Goal: Information Seeking & Learning: Learn about a topic

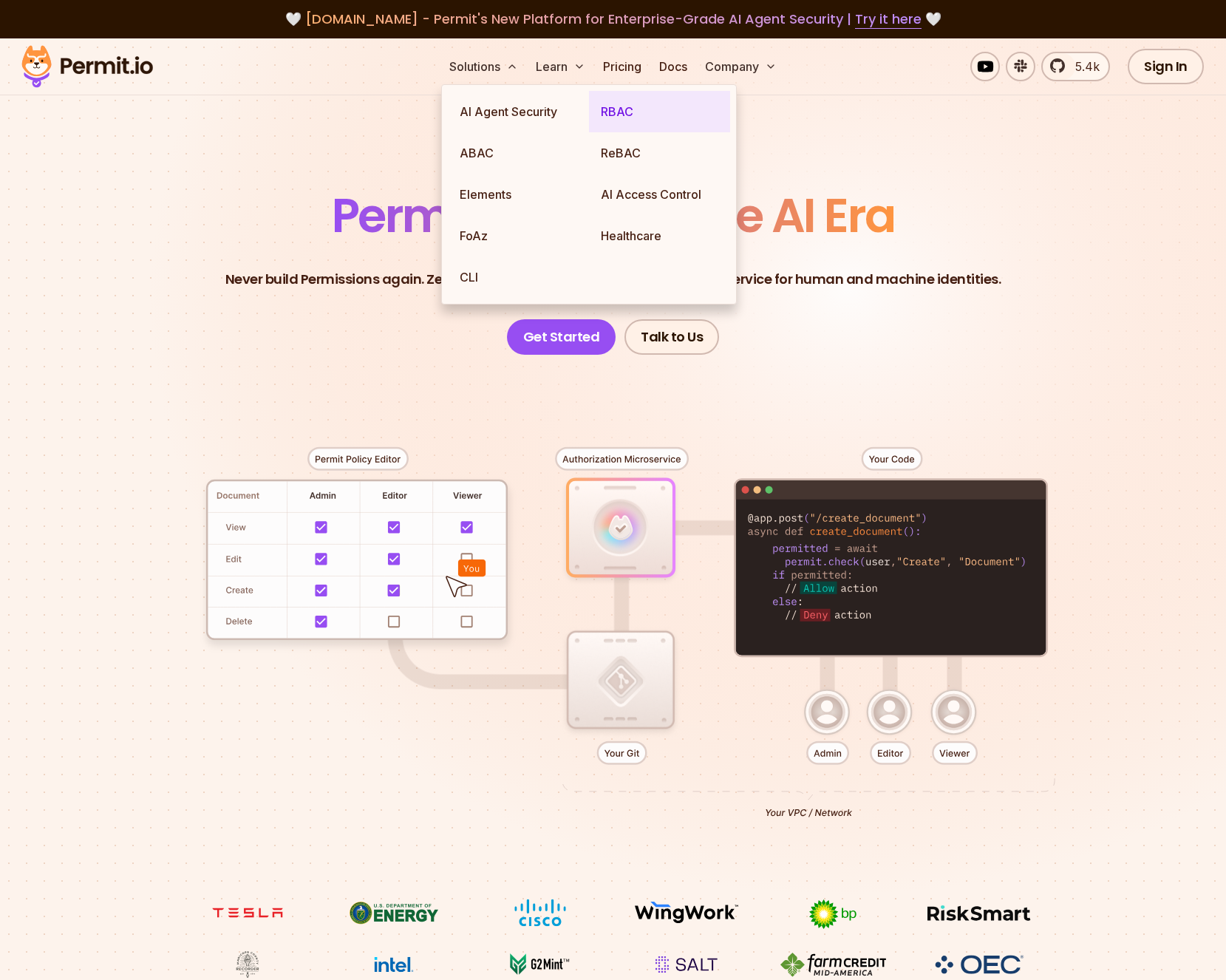
click at [644, 116] on link "RBAC" at bounding box center [659, 112] width 141 height 42
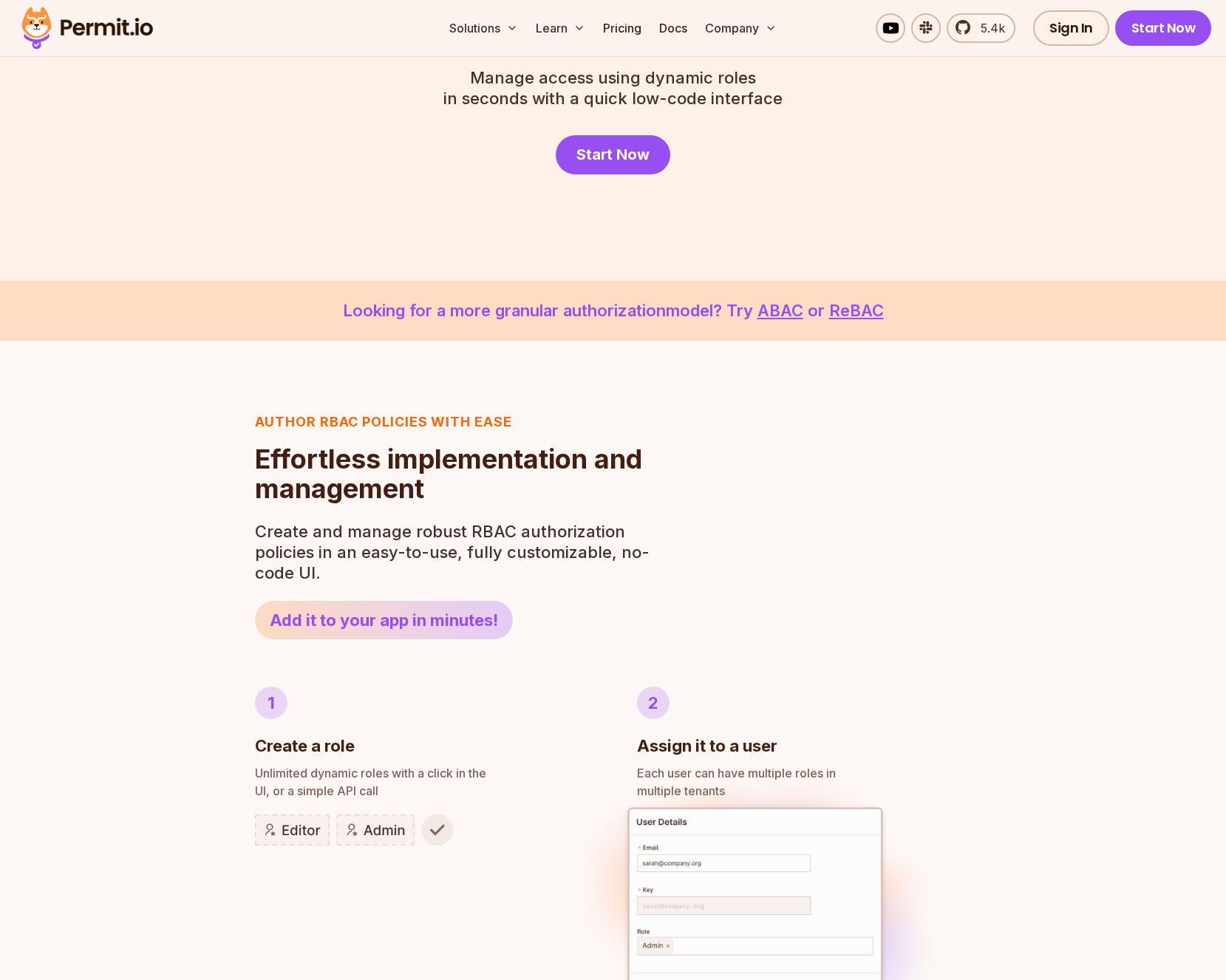
scroll to position [68, 0]
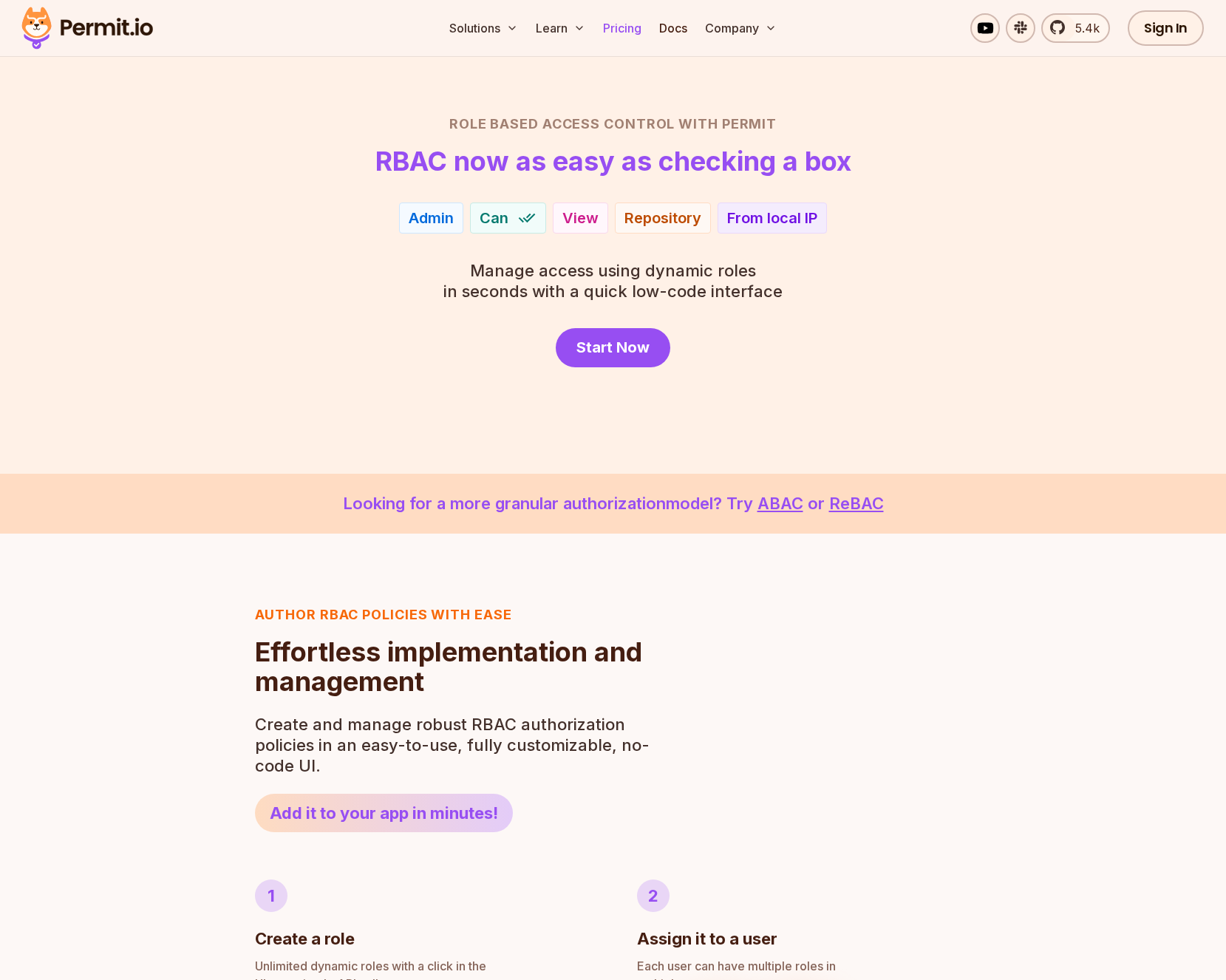
click at [628, 31] on link "Pricing" at bounding box center [621, 28] width 51 height 30
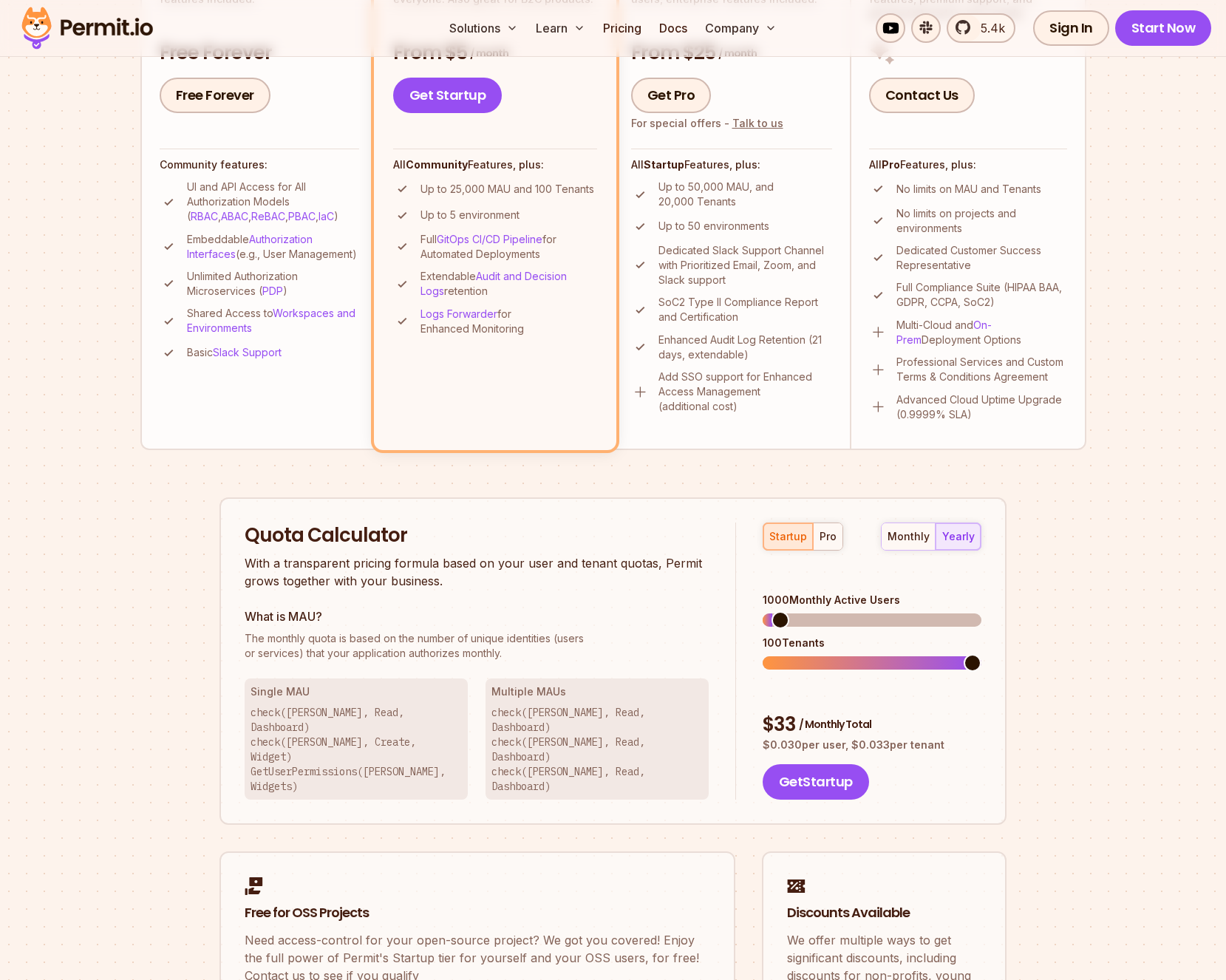
scroll to position [668, 0]
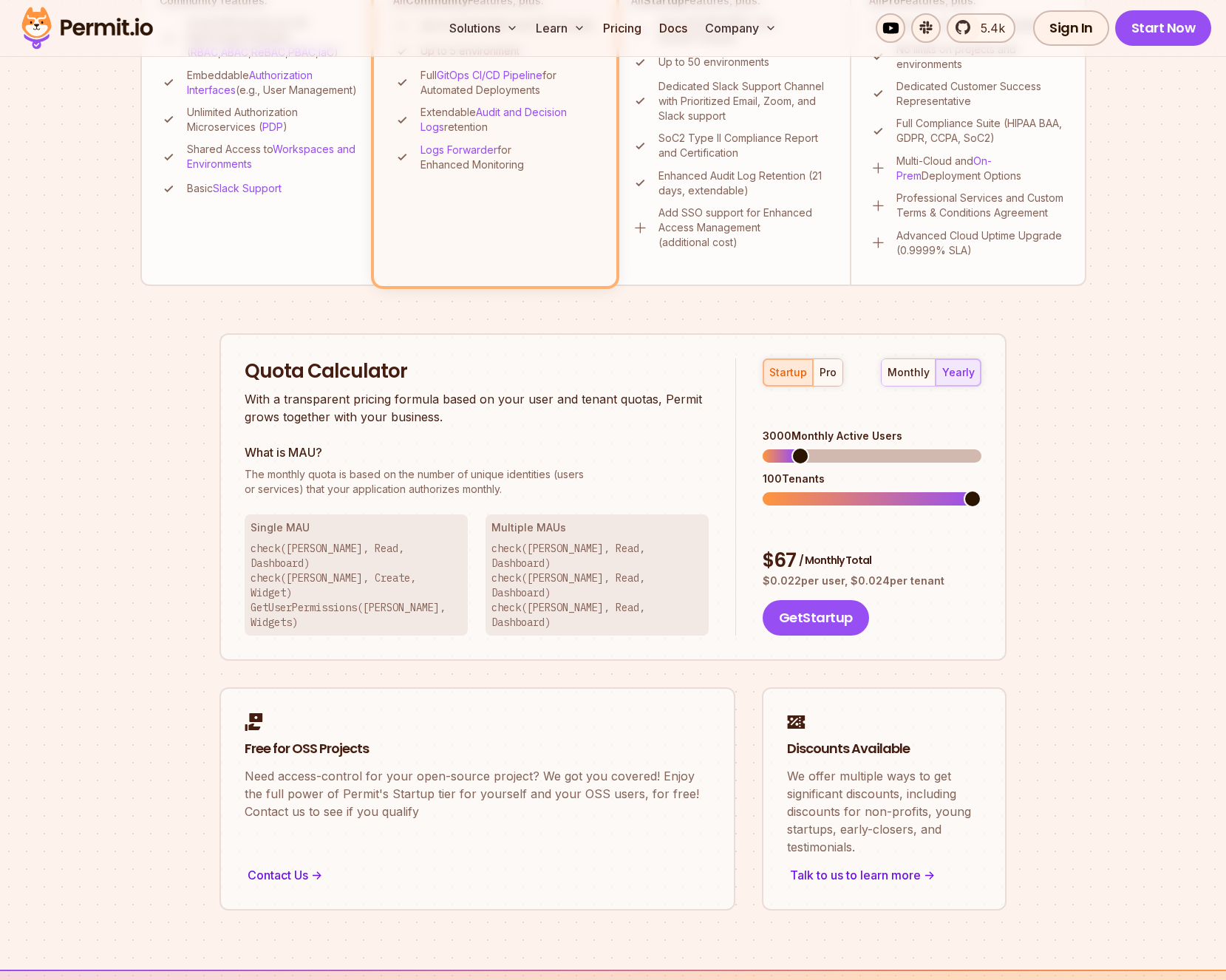
click at [911, 478] on div "3000 Monthly Active Users 100 Tenants" at bounding box center [871, 467] width 219 height 77
click at [774, 449] on span at bounding box center [833, 455] width 142 height 13
click at [947, 363] on div "monthly yearly" at bounding box center [931, 373] width 100 height 28
click at [946, 379] on div "monthly yearly" at bounding box center [931, 373] width 100 height 28
click at [916, 379] on div "monthly" at bounding box center [908, 372] width 42 height 15
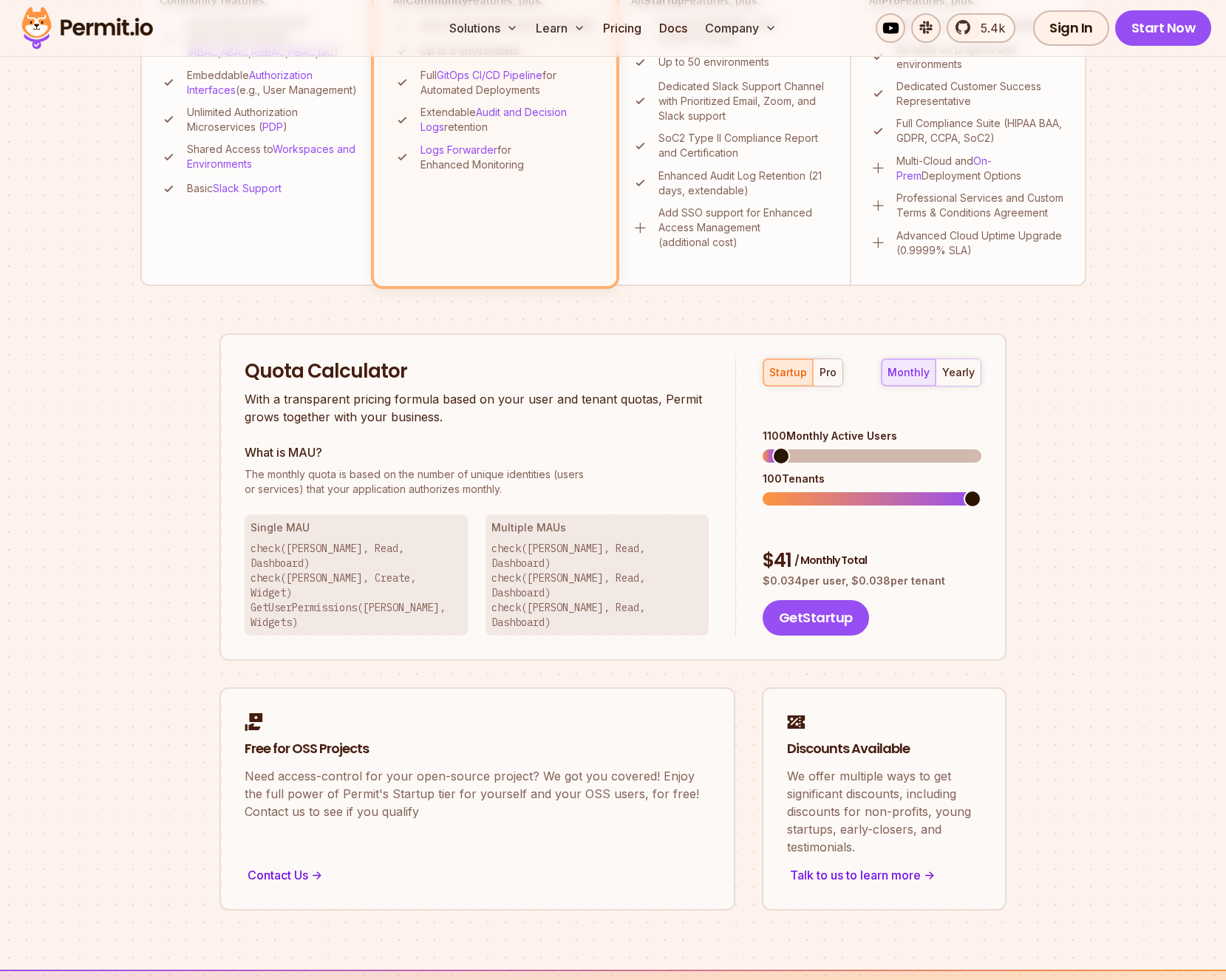
click at [256, 404] on p "With a transparent pricing formula based on your user and tenant quotas, Permit…" at bounding box center [477, 408] width 464 height 36
